Goal: Information Seeking & Learning: Learn about a topic

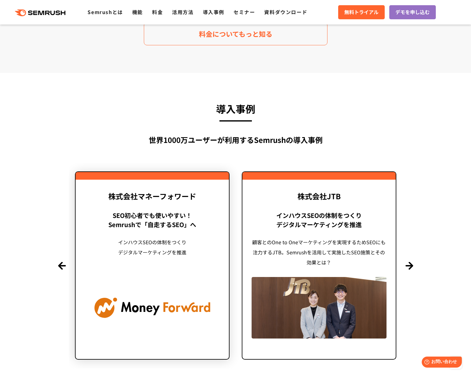
scroll to position [1450, 0]
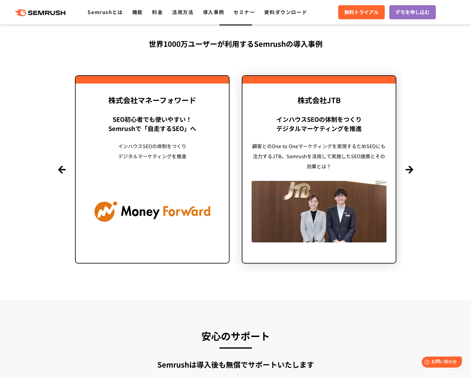
click at [327, 181] on img at bounding box center [319, 211] width 135 height 61
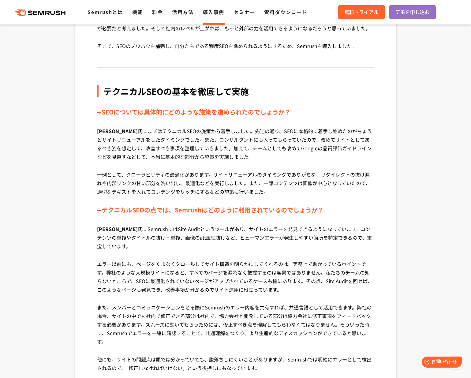
scroll to position [1198, 0]
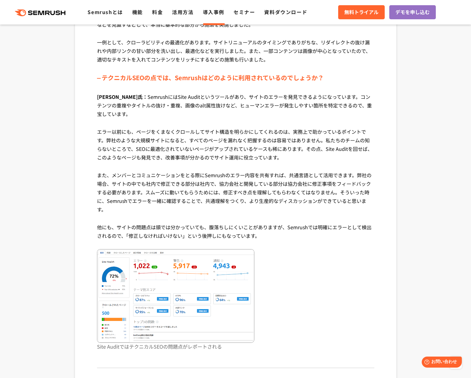
click at [171, 249] on img at bounding box center [175, 296] width 157 height 94
click at [144, 255] on img at bounding box center [175, 296] width 157 height 94
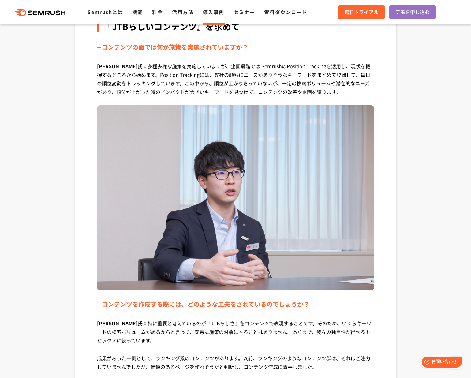
scroll to position [1695, 0]
